Goal: Find specific page/section: Locate a particular part of the current website

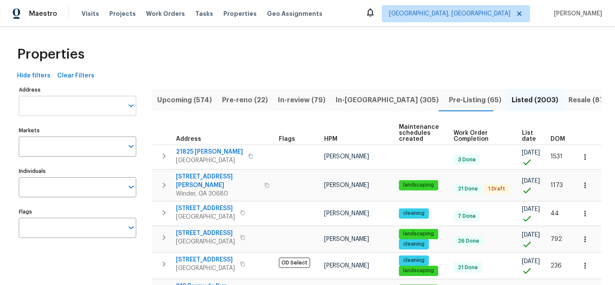
click at [96, 108] on input "Address" at bounding box center [71, 106] width 105 height 20
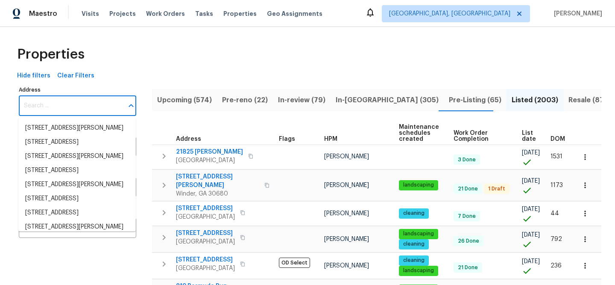
paste input "[STREET_ADDRESS][PERSON_NAME]"
type input "[STREET_ADDRESS][PERSON_NAME]"
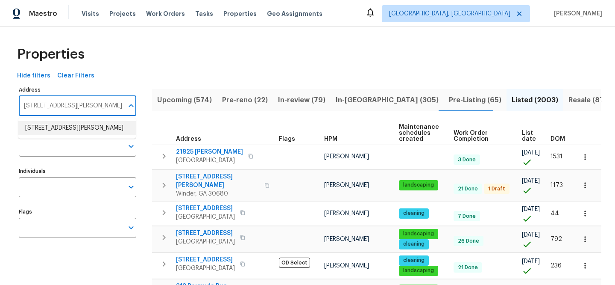
click at [109, 127] on li "[STREET_ADDRESS][PERSON_NAME]" at bounding box center [76, 128] width 117 height 14
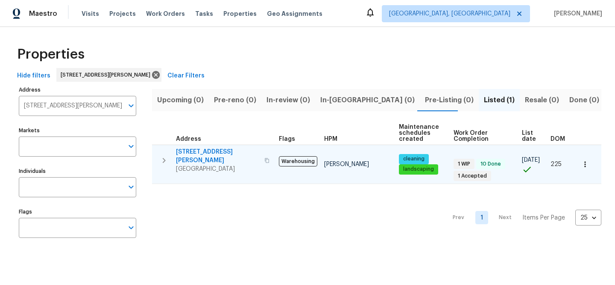
click at [221, 151] on span "[STREET_ADDRESS][PERSON_NAME]" at bounding box center [217, 155] width 83 height 17
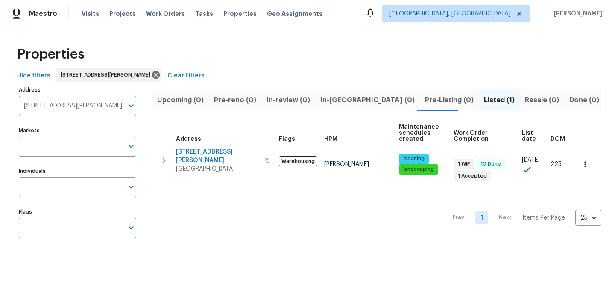
click at [167, 81] on button "Clear Filters" at bounding box center [186, 76] width 44 height 16
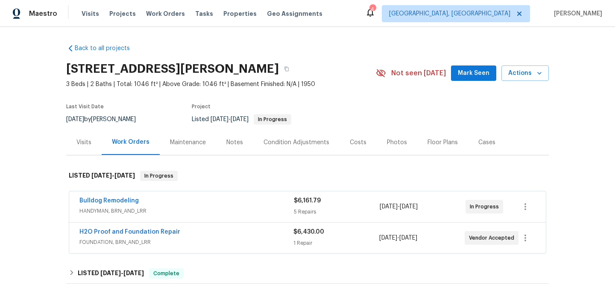
click at [226, 244] on span "FOUNDATION, BRN_AND_LRR" at bounding box center [186, 242] width 214 height 9
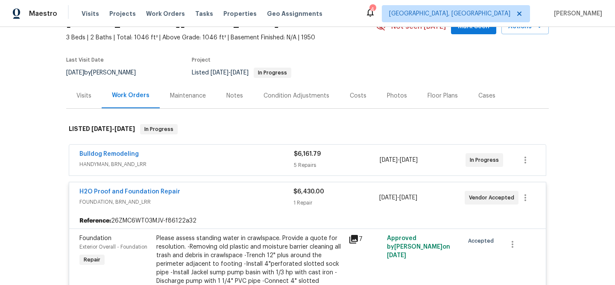
scroll to position [52, 0]
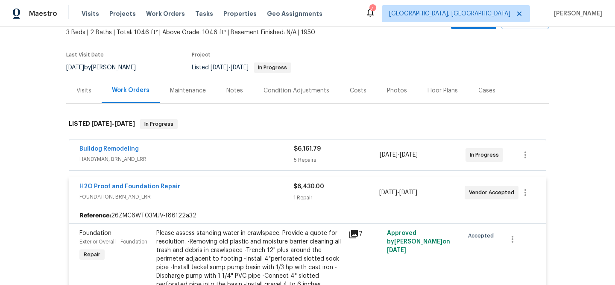
click at [251, 168] on div "Bulldog Remodeling HANDYMAN, BRN_AND_LRR $6,161.79 5 Repairs [DATE] - [DATE] In…" at bounding box center [307, 154] width 477 height 31
click at [176, 160] on span "HANDYMAN, BRN_AND_LRR" at bounding box center [186, 159] width 214 height 9
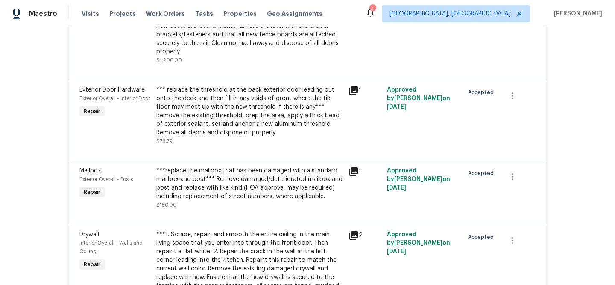
scroll to position [399, 0]
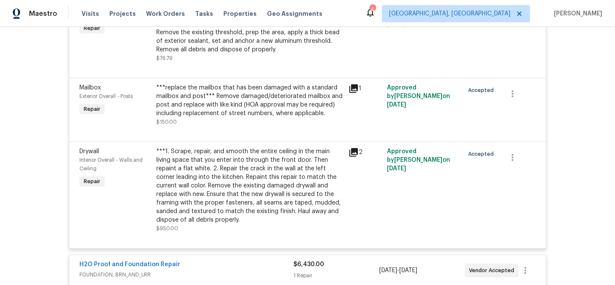
click at [353, 152] on icon at bounding box center [353, 152] width 9 height 9
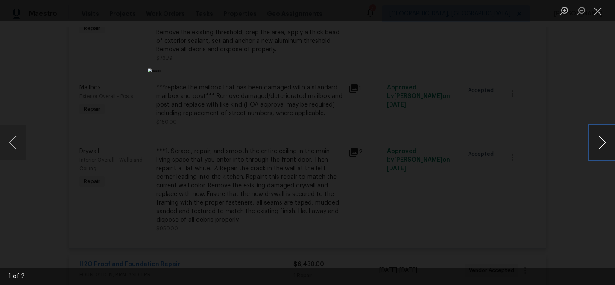
click at [609, 147] on button "Next image" at bounding box center [603, 142] width 26 height 34
click at [584, 202] on div "Lightbox" at bounding box center [307, 142] width 615 height 285
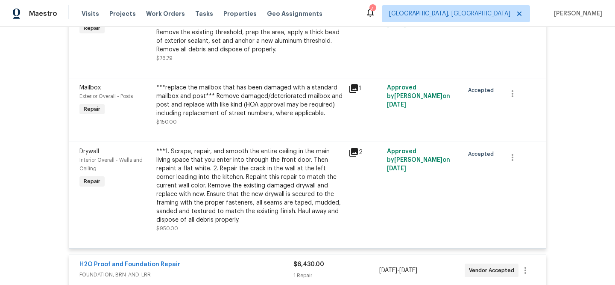
scroll to position [473, 0]
